Goal: Information Seeking & Learning: Check status

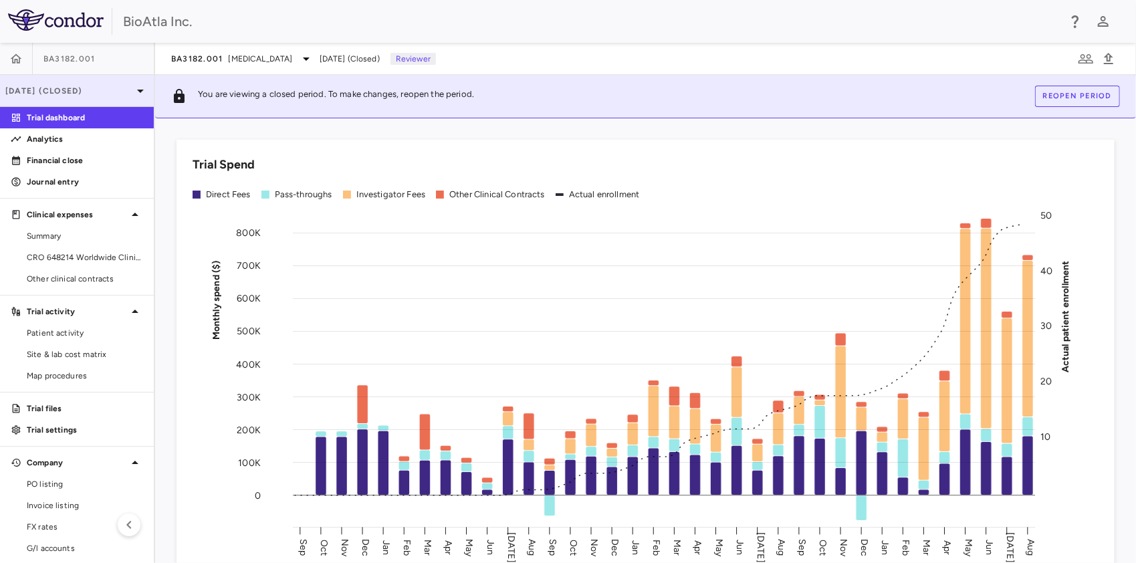
click at [50, 83] on div "[DATE] (Closed)" at bounding box center [77, 91] width 154 height 32
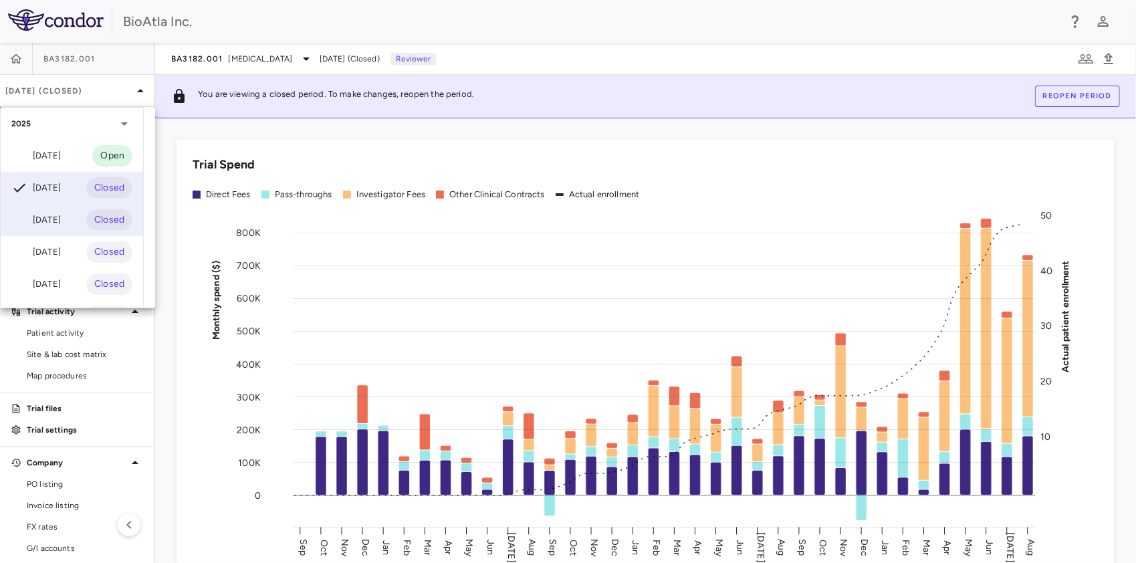
click at [47, 223] on div "[DATE]" at bounding box center [35, 220] width 49 height 16
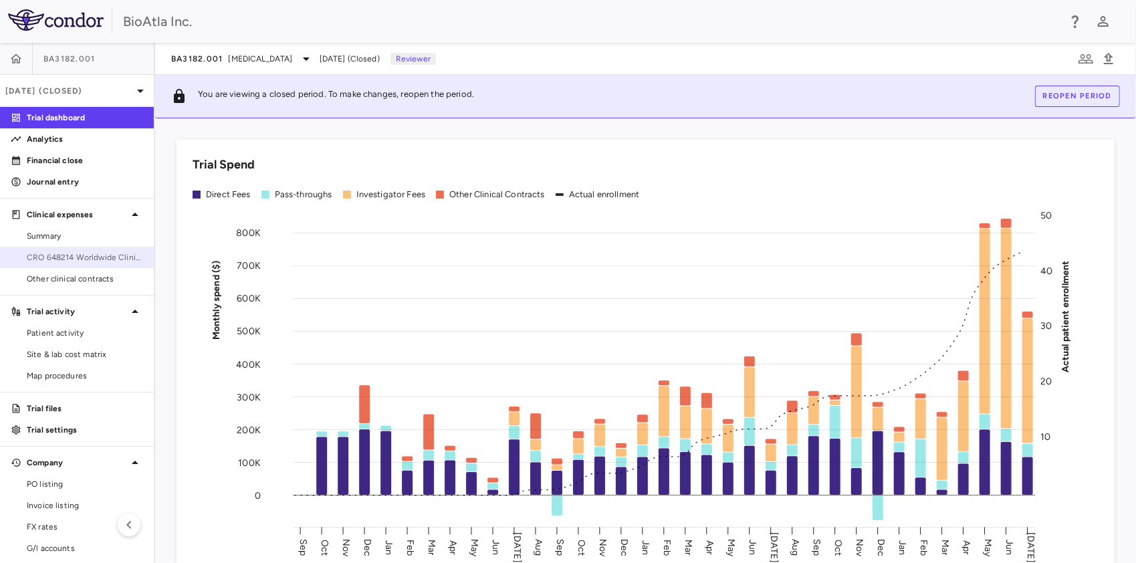
click at [66, 254] on span "CRO 648214 Worldwide Clinical Trials Holdings, Inc." at bounding box center [85, 257] width 116 height 12
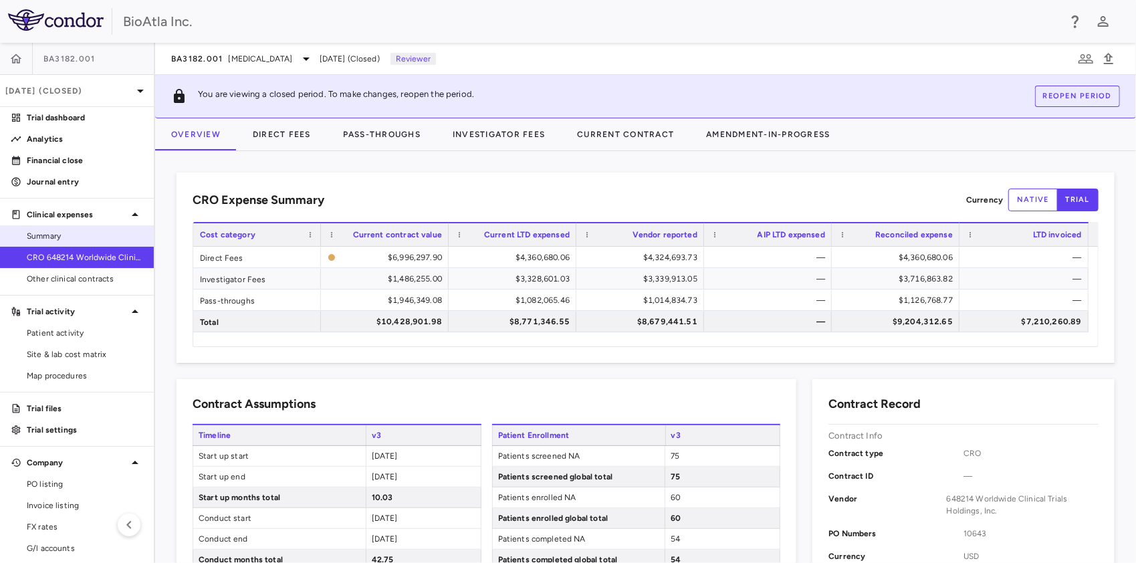
click at [41, 233] on span "Summary" at bounding box center [85, 236] width 116 height 12
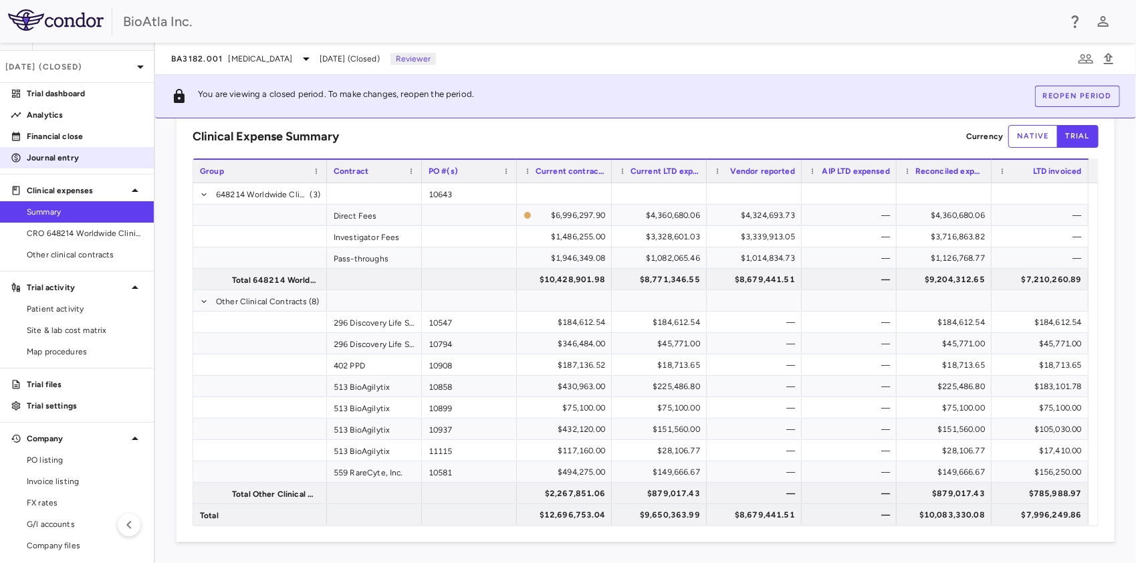
scroll to position [48, 0]
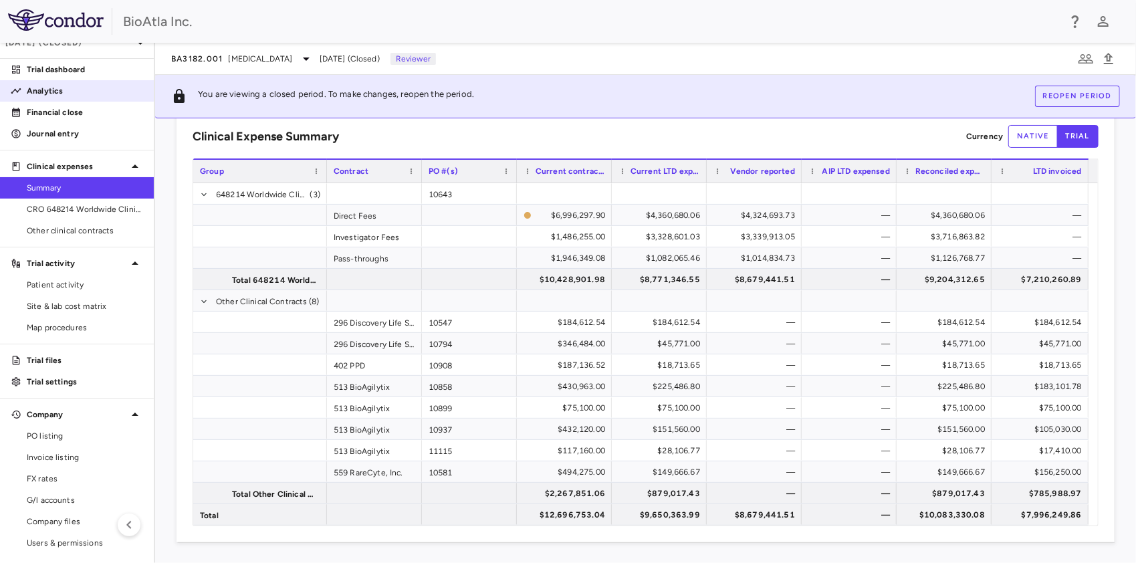
click at [55, 88] on p "Analytics" at bounding box center [85, 91] width 116 height 12
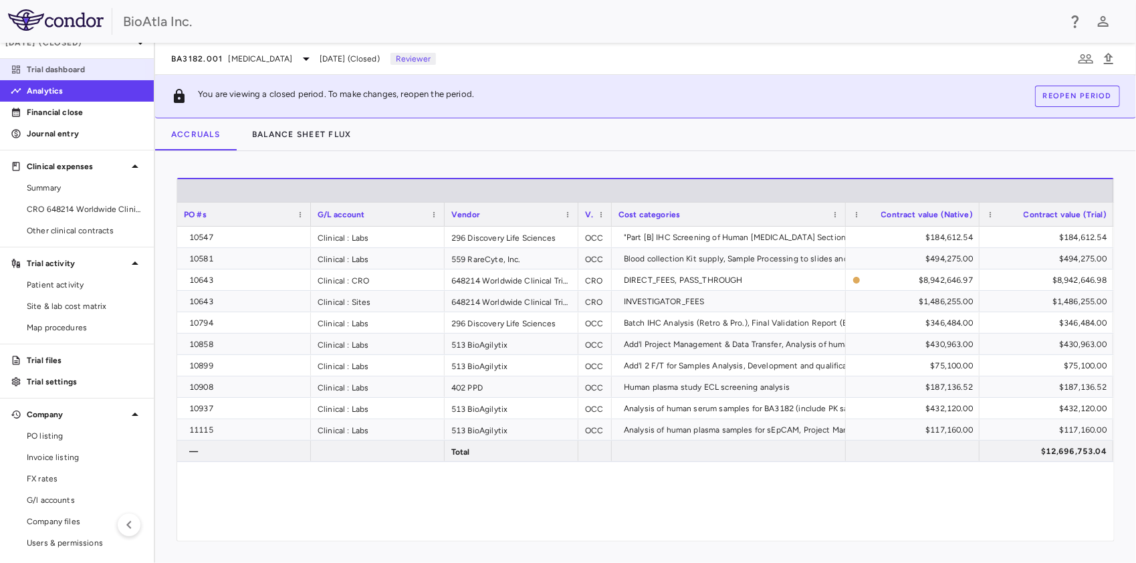
click at [64, 72] on p "Trial dashboard" at bounding box center [85, 69] width 116 height 12
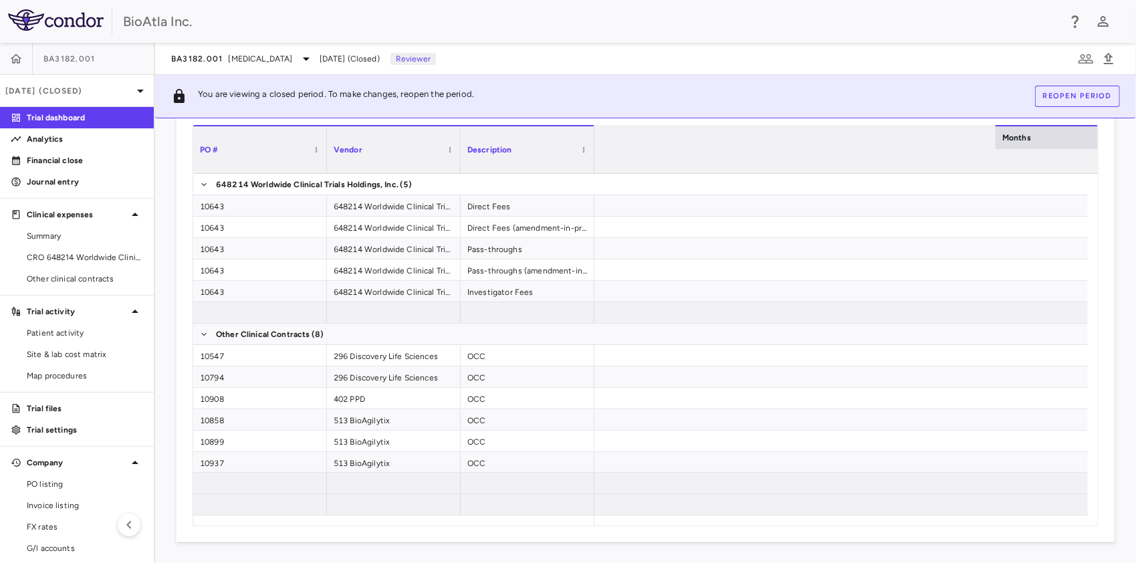
scroll to position [0, 4596]
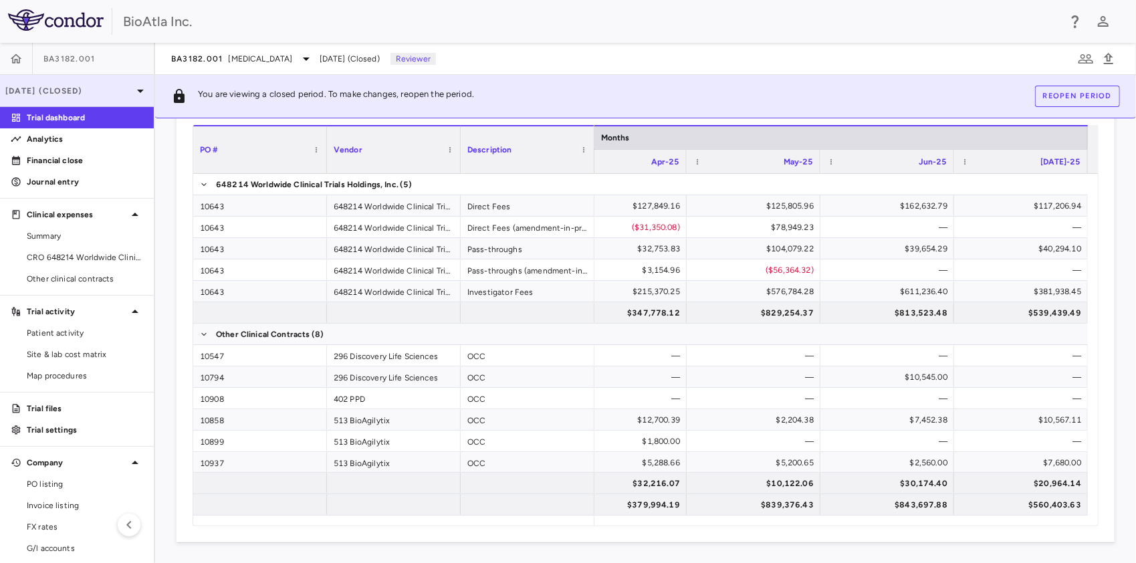
click at [46, 91] on p "[DATE] (Closed)" at bounding box center [68, 91] width 127 height 12
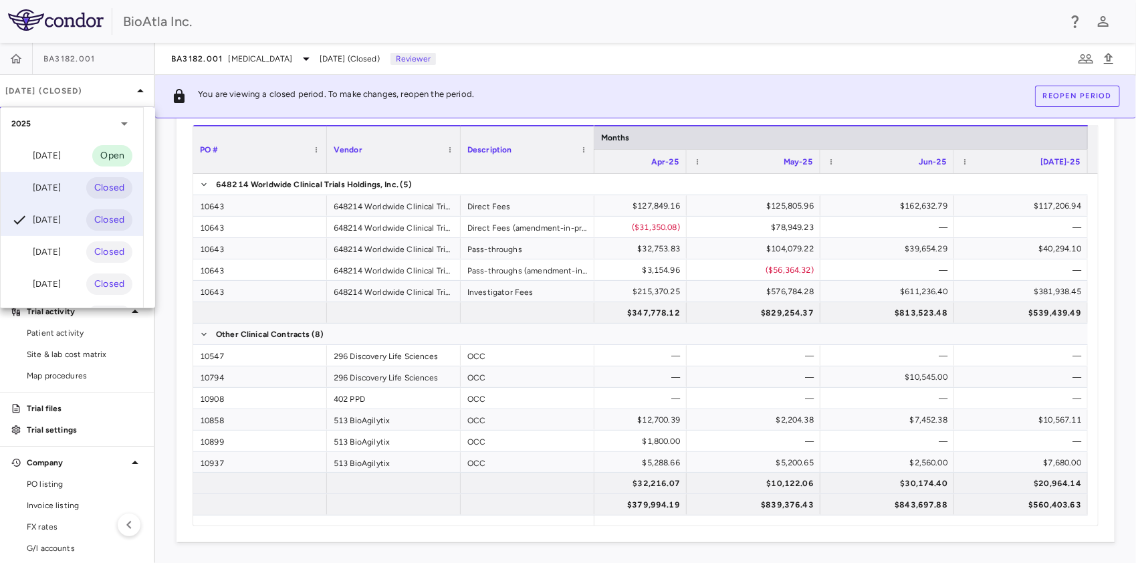
click at [61, 182] on div "[DATE]" at bounding box center [35, 188] width 49 height 16
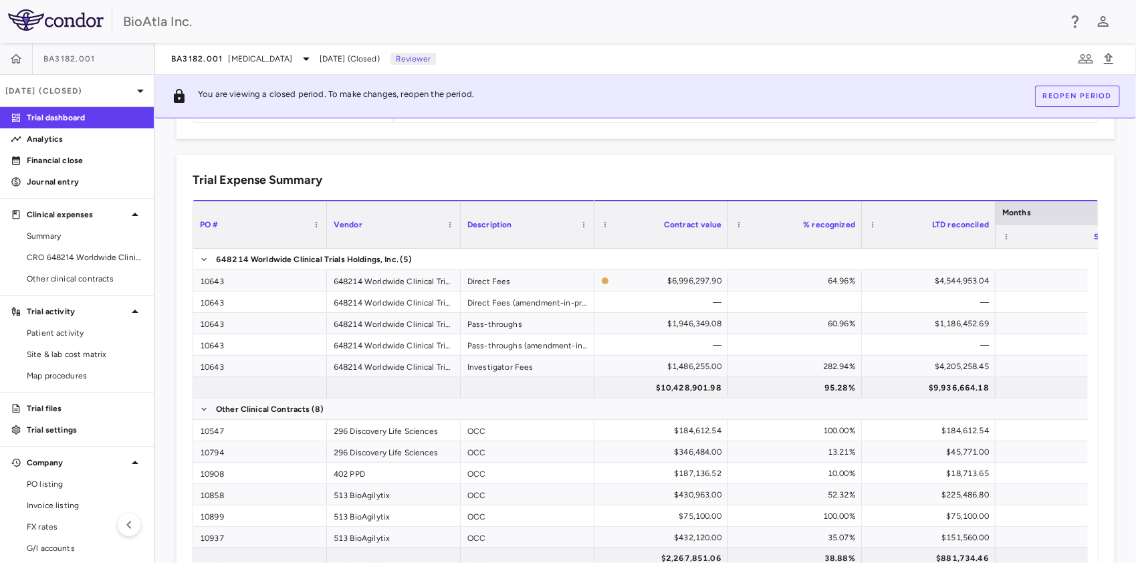
scroll to position [912, 0]
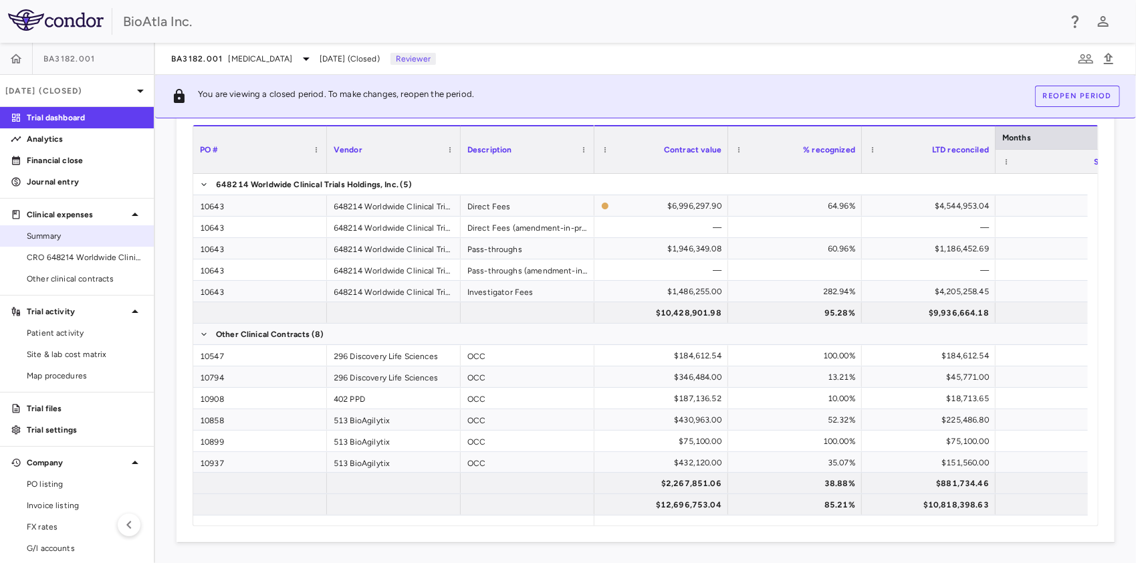
click at [59, 239] on span "Summary" at bounding box center [85, 236] width 116 height 12
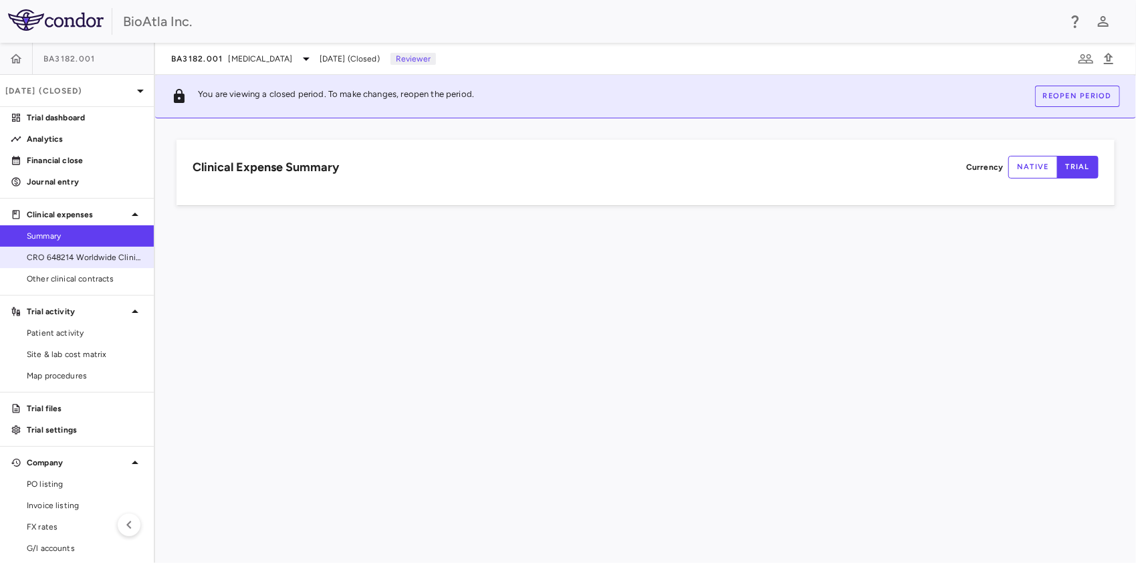
click at [64, 258] on span "CRO 648214 Worldwide Clinical Trials Holdings, Inc." at bounding box center [85, 257] width 116 height 12
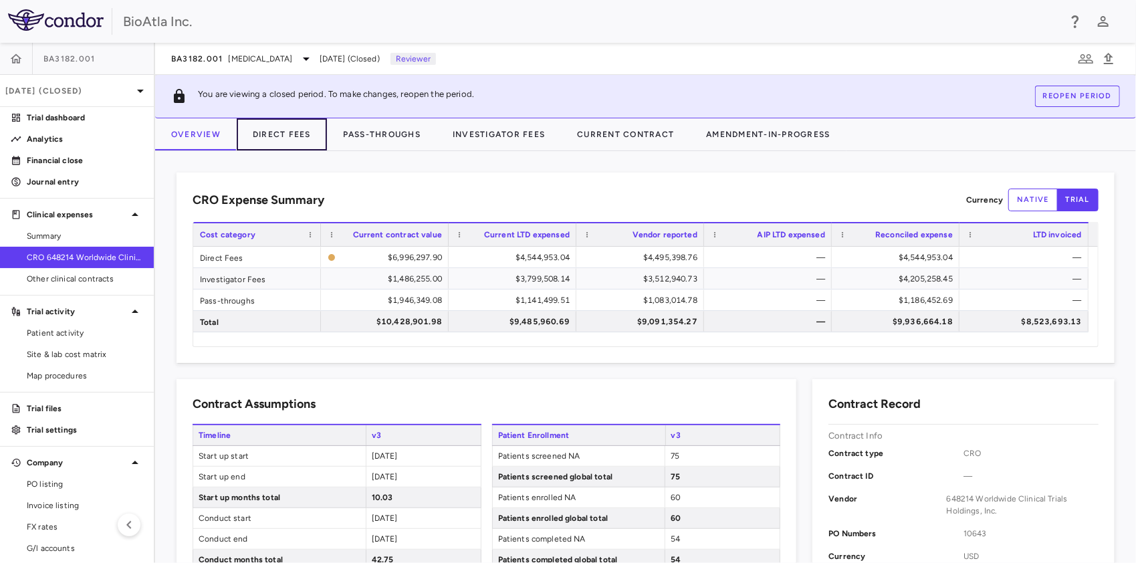
drag, startPoint x: 280, startPoint y: 139, endPoint x: 287, endPoint y: 150, distance: 13.0
click at [281, 139] on button "Direct Fees" at bounding box center [282, 134] width 90 height 32
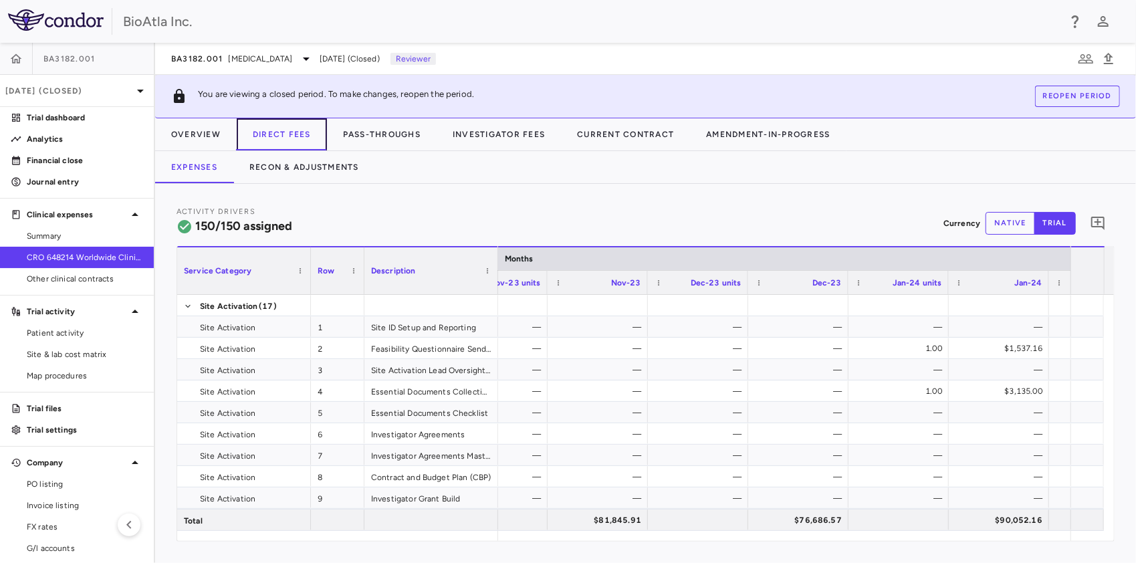
scroll to position [0, 1806]
